Goal: Information Seeking & Learning: Learn about a topic

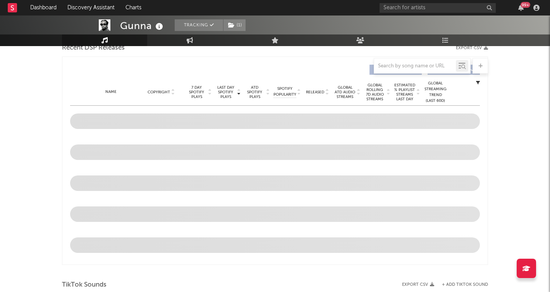
select select "6m"
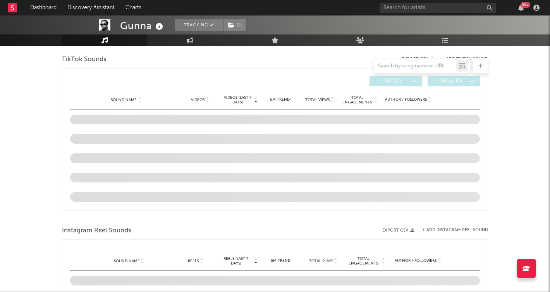
scroll to position [510, 0]
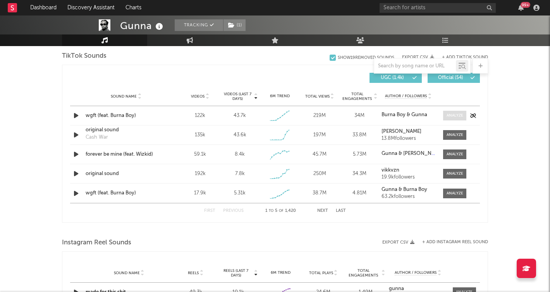
click at [449, 114] on div at bounding box center [454, 116] width 17 height 6
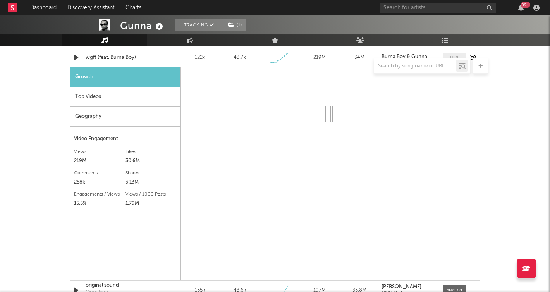
scroll to position [623, 0]
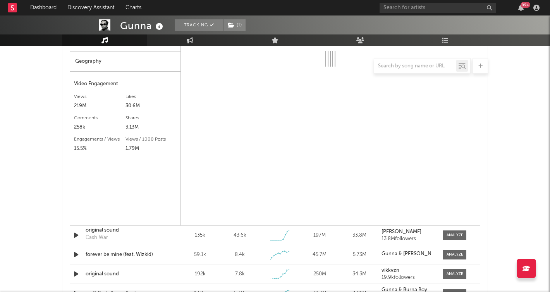
select select "1w"
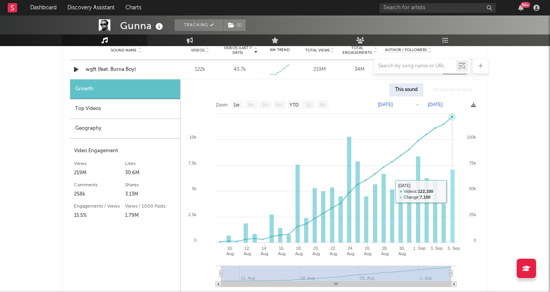
scroll to position [567, 0]
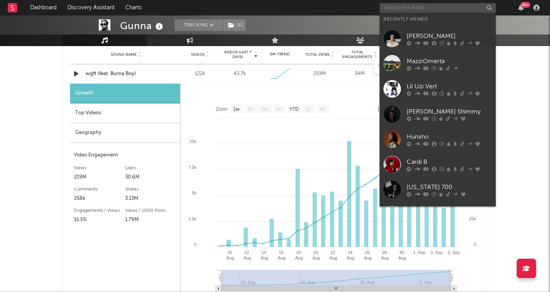
click at [418, 7] on input "text" at bounding box center [437, 8] width 116 height 10
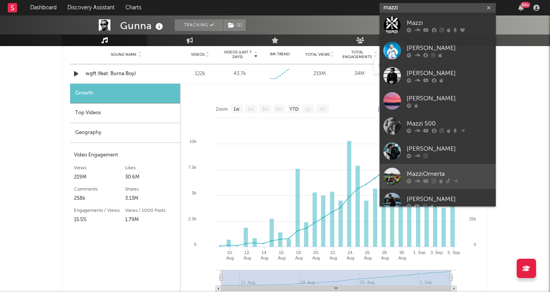
type input "mazzi"
click at [434, 177] on div "MazziOmerta" at bounding box center [448, 174] width 85 height 9
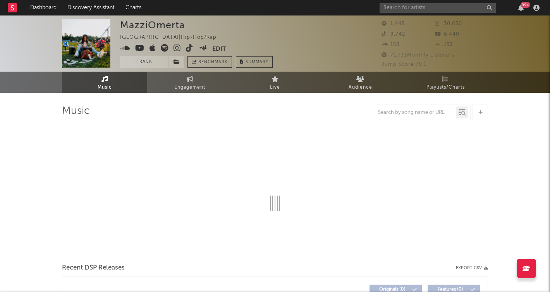
select select "6m"
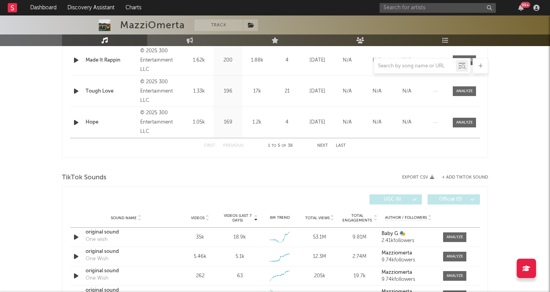
scroll to position [405, 0]
click at [456, 233] on div at bounding box center [454, 236] width 17 height 6
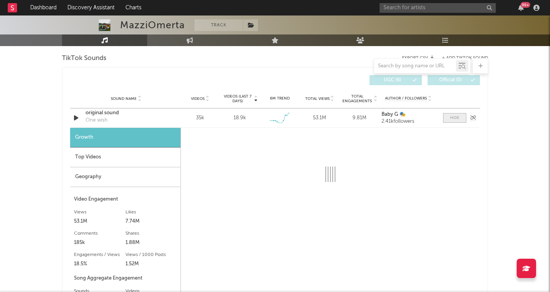
scroll to position [531, 0]
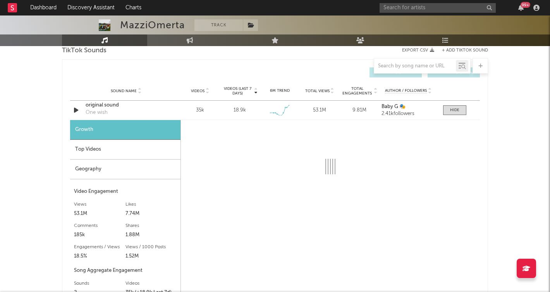
select select "6m"
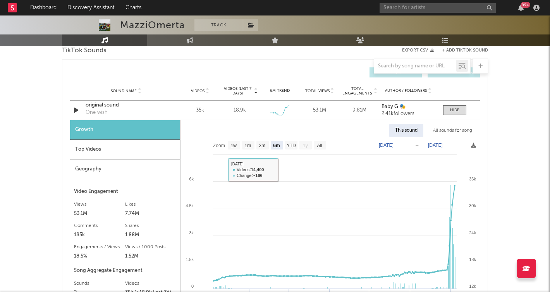
click at [104, 146] on div "Top Videos" at bounding box center [125, 150] width 110 height 20
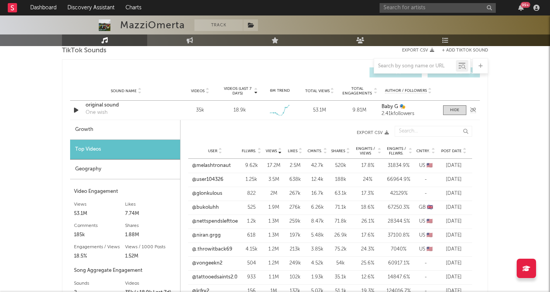
click at [72, 106] on icon "button" at bounding box center [76, 110] width 8 height 10
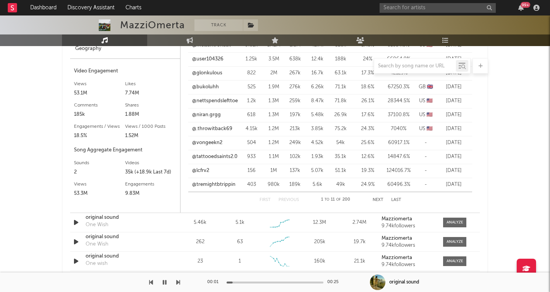
scroll to position [652, 0]
click at [453, 222] on div at bounding box center [454, 222] width 17 height 6
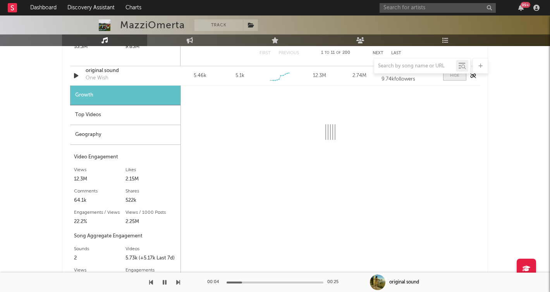
scroll to position [812, 0]
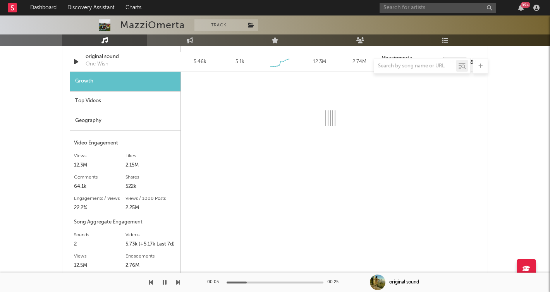
select select "6m"
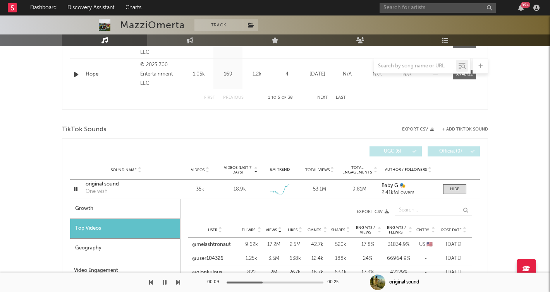
scroll to position [440, 0]
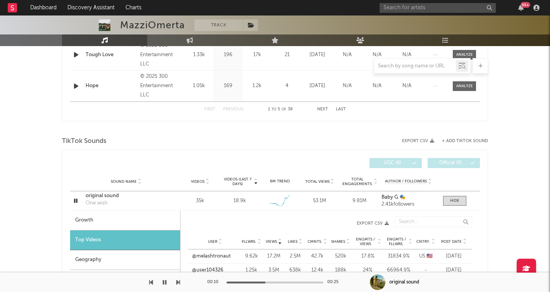
click at [101, 216] on div "Growth" at bounding box center [125, 221] width 110 height 20
select select "6m"
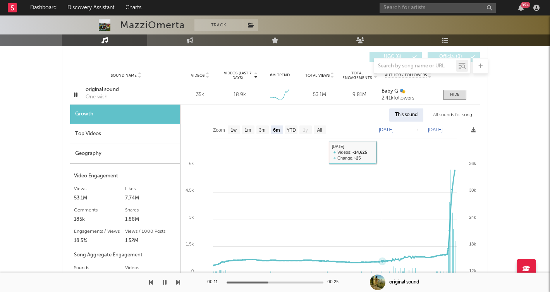
scroll to position [547, 0]
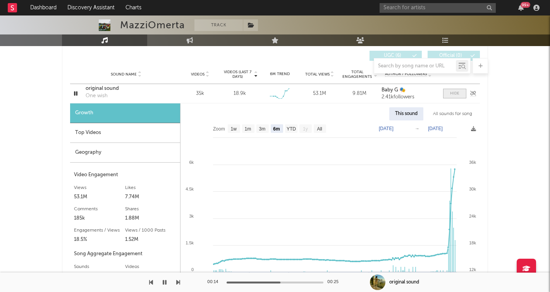
click at [446, 96] on span at bounding box center [454, 94] width 23 height 10
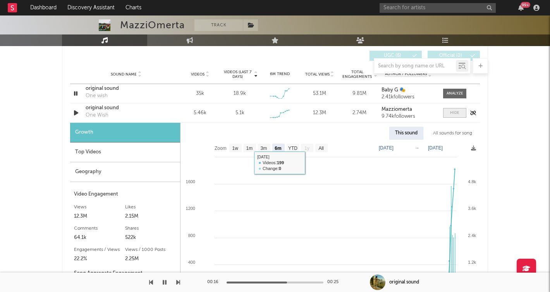
click at [463, 112] on span at bounding box center [454, 113] width 23 height 10
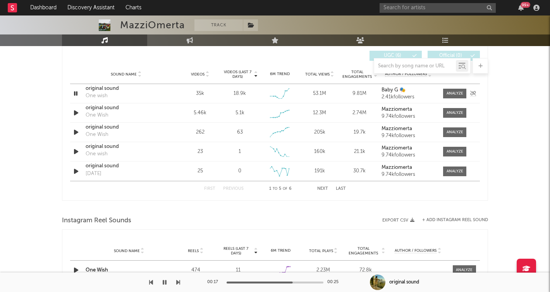
click at [74, 90] on icon "button" at bounding box center [75, 94] width 7 height 10
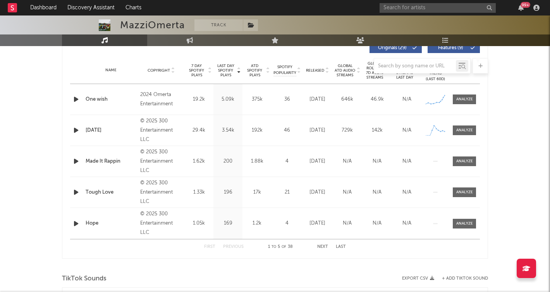
scroll to position [300, 0]
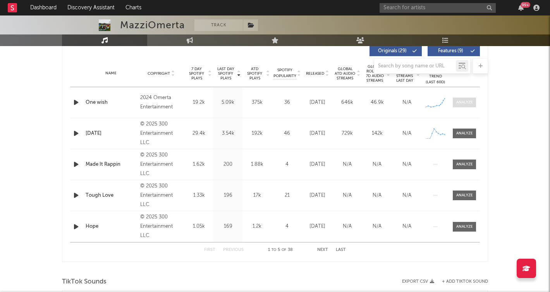
click at [463, 101] on div at bounding box center [464, 102] width 17 height 6
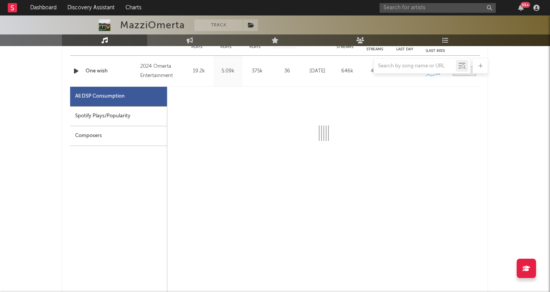
scroll to position [330, 0]
select select "6m"
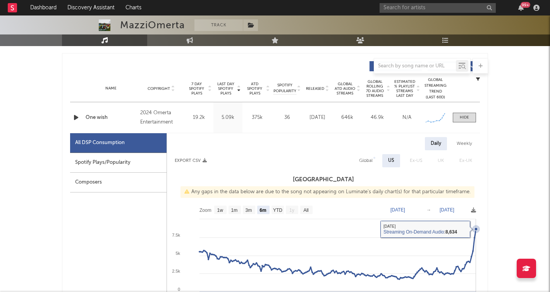
scroll to position [285, 0]
